Goal: Transaction & Acquisition: Purchase product/service

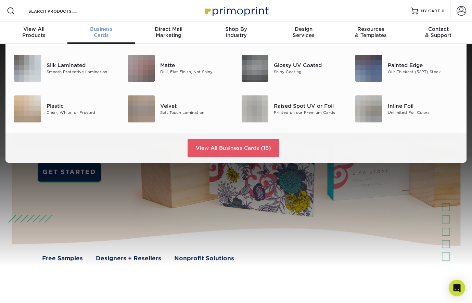
click at [99, 35] on div "Business Cards" at bounding box center [100, 32] width 67 height 12
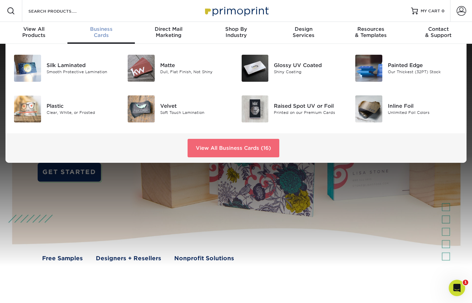
click at [244, 147] on link "View All Business Cards (16)" at bounding box center [233, 148] width 92 height 18
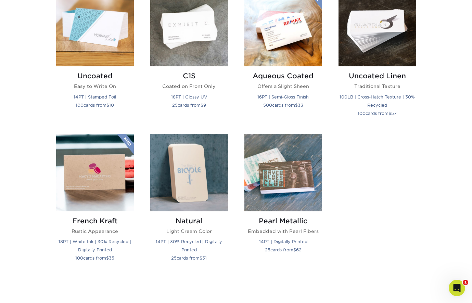
scroll to position [670, 0]
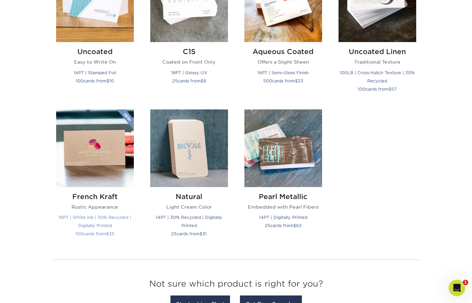
click at [84, 159] on img at bounding box center [95, 148] width 78 height 78
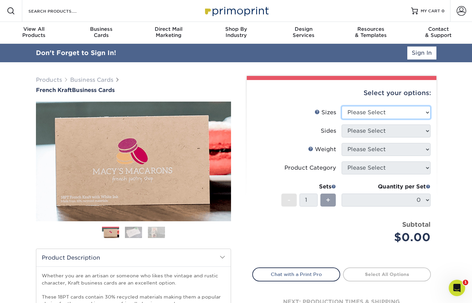
select select "2.00x3.50"
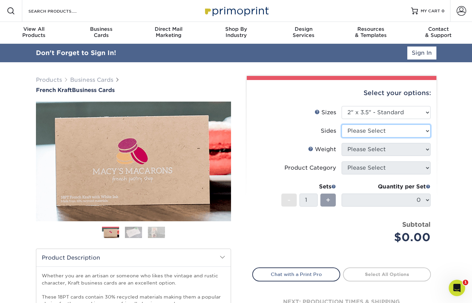
select select "13abbda7-1d64-4f25-8bb2-c179b224825d"
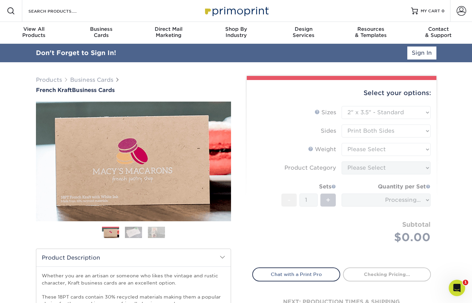
click at [366, 147] on form "Sizes Help Sizes Please Select 1.5" x 3.5" - Mini 1.75" x 3.5" - Mini 2" x 2" -…" at bounding box center [341, 183] width 179 height 154
